Goal: Task Accomplishment & Management: Complete application form

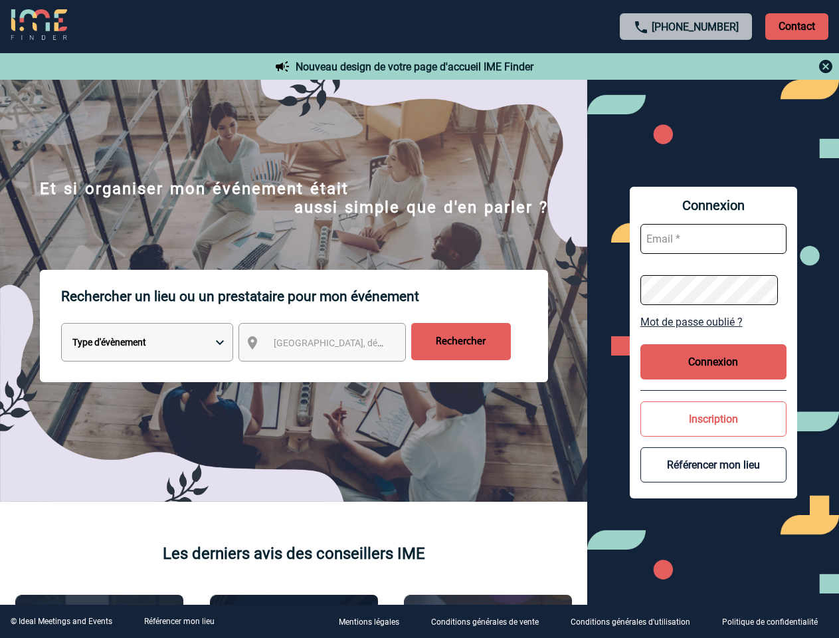
click at [419, 319] on p "Rechercher un lieu ou un prestataire pour mon événement" at bounding box center [304, 296] width 487 height 53
click at [796, 26] on p "Contact" at bounding box center [796, 26] width 63 height 27
click at [686, 66] on div at bounding box center [687, 66] width 296 height 16
click at [334, 319] on div at bounding box center [210, 159] width 420 height 319
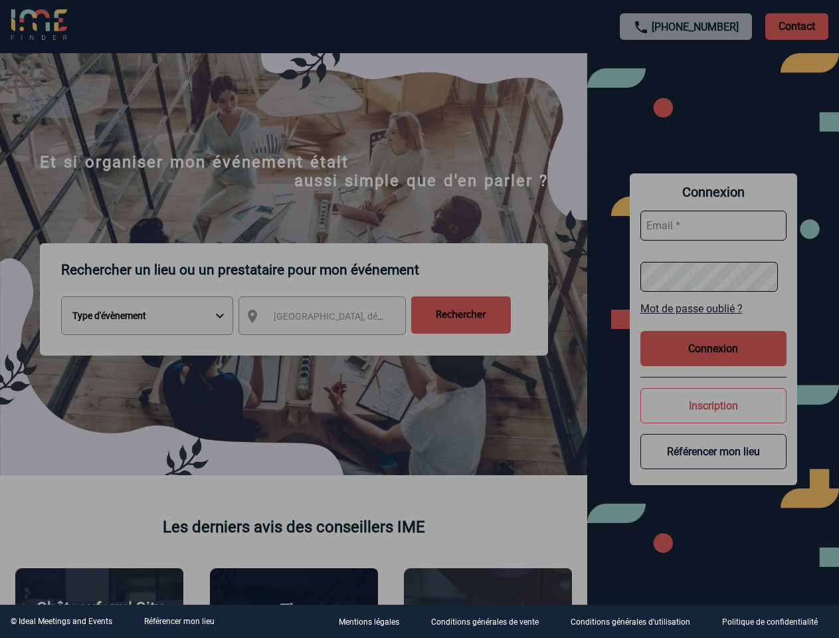
click at [713, 321] on div at bounding box center [419, 319] width 839 height 638
click at [713, 361] on div at bounding box center [419, 319] width 839 height 638
click at [713, 418] on div at bounding box center [419, 319] width 839 height 638
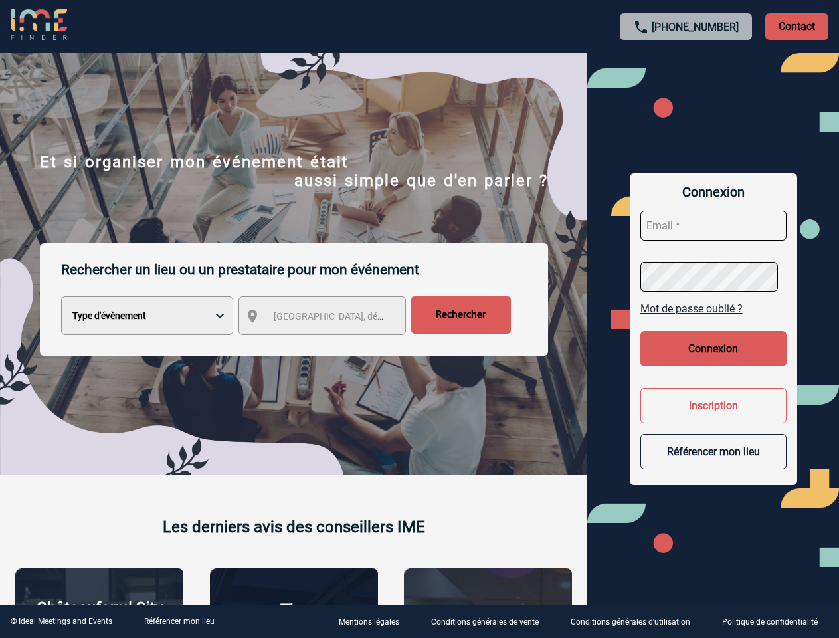
click at [713, 464] on button "Référencer mon lieu" at bounding box center [713, 451] width 146 height 35
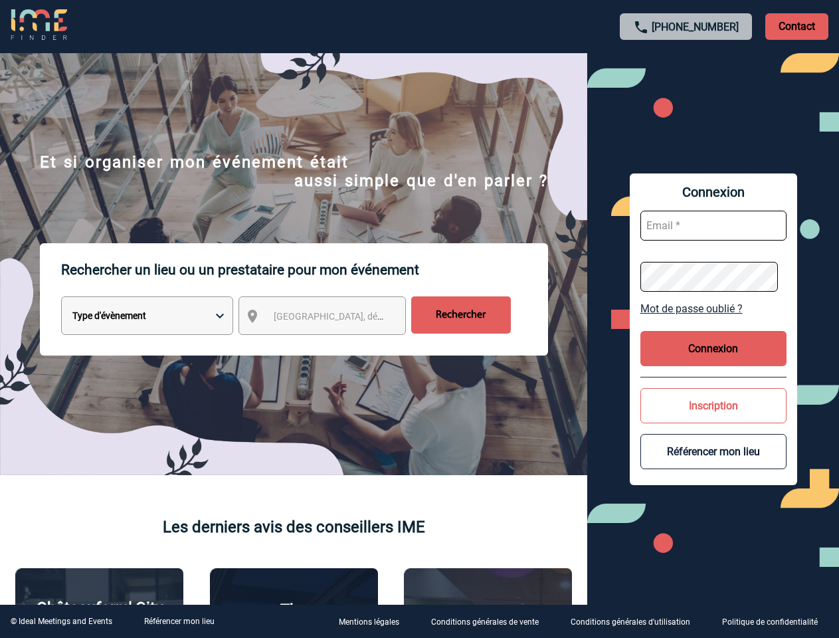
click at [179, 621] on link "Référencer mon lieu" at bounding box center [179, 620] width 70 height 9
